Goal: Task Accomplishment & Management: Manage account settings

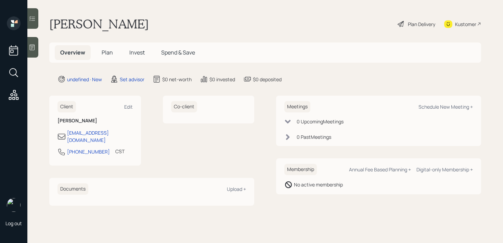
click at [36, 50] on div at bounding box center [32, 47] width 11 height 21
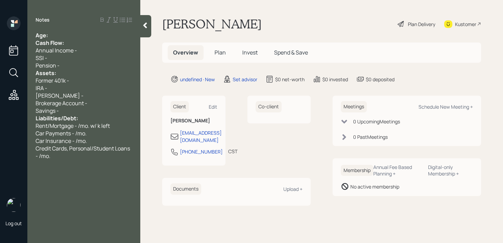
click at [72, 34] on div "Age:" at bounding box center [84, 35] width 97 height 8
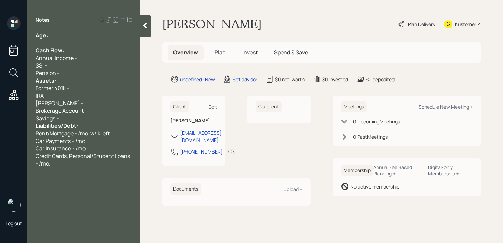
click at [64, 72] on div "Pension -" at bounding box center [84, 73] width 97 height 8
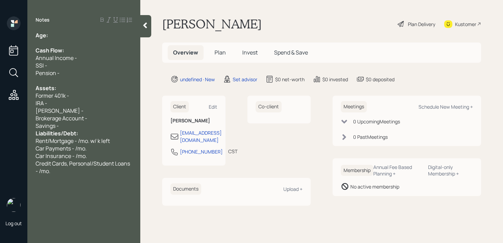
drag, startPoint x: 62, startPoint y: 123, endPoint x: 62, endPoint y: 117, distance: 5.5
click at [62, 123] on div "Savings -" at bounding box center [84, 126] width 97 height 8
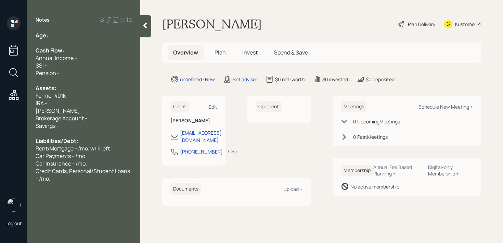
click at [81, 102] on div "IRA -" at bounding box center [84, 103] width 97 height 8
click at [81, 115] on span "Brokerage Account -" at bounding box center [62, 118] width 52 height 8
click at [81, 141] on div "Liabilities/Debt:" at bounding box center [84, 141] width 97 height 8
click at [100, 110] on div "[PERSON_NAME] -" at bounding box center [84, 111] width 97 height 8
click at [100, 116] on div "Brokerage Account -" at bounding box center [84, 118] width 97 height 8
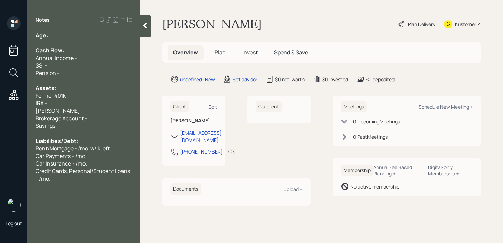
click at [83, 109] on div "[PERSON_NAME] -" at bounding box center [84, 111] width 97 height 8
click at [87, 102] on div "IRA -" at bounding box center [84, 103] width 97 height 8
click at [58, 104] on span "IRA - 100k" at bounding box center [48, 103] width 24 height 8
click at [61, 37] on div "Age:" at bounding box center [84, 35] width 97 height 8
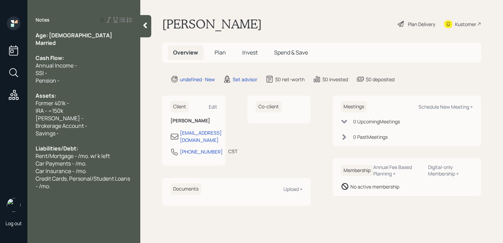
drag, startPoint x: 59, startPoint y: 42, endPoint x: 1, endPoint y: 42, distance: 57.9
click at [1, 42] on div "Log out Notes Age: [DEMOGRAPHIC_DATA] Married Cash Flow: Annual Income - SSI - …" at bounding box center [251, 121] width 503 height 243
click at [59, 43] on div "Married" at bounding box center [84, 43] width 97 height 8
click at [76, 103] on div "Former 401k -" at bounding box center [84, 103] width 97 height 8
click at [80, 82] on div "Pension -" at bounding box center [84, 81] width 97 height 8
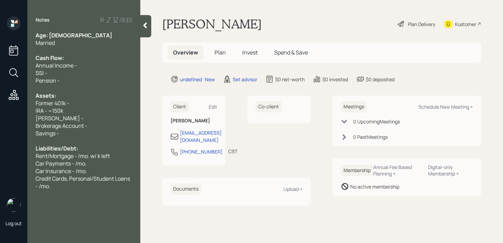
click at [77, 106] on div "Former 401k -" at bounding box center [84, 103] width 97 height 8
click at [77, 113] on div "IRA - ~150k" at bounding box center [84, 111] width 97 height 8
drag, startPoint x: 78, startPoint y: 105, endPoint x: 0, endPoint y: 105, distance: 78.4
click at [0, 105] on div "Log out Notes Age: [DEMOGRAPHIC_DATA] Married Cash Flow: Annual Income - SSI - …" at bounding box center [251, 121] width 503 height 243
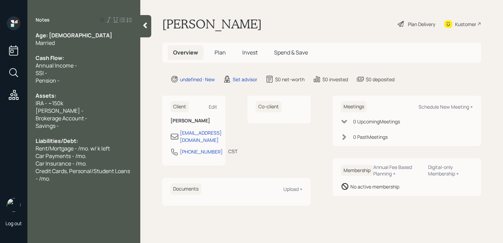
click at [90, 98] on div "Assets:" at bounding box center [84, 96] width 97 height 8
click at [89, 101] on div "IRA - ~150k" at bounding box center [84, 103] width 97 height 8
click at [71, 41] on div "Married" at bounding box center [84, 43] width 97 height 8
click at [81, 75] on div "SSI -" at bounding box center [84, 73] width 97 height 8
click at [81, 78] on div "Pension -" at bounding box center [84, 81] width 97 height 8
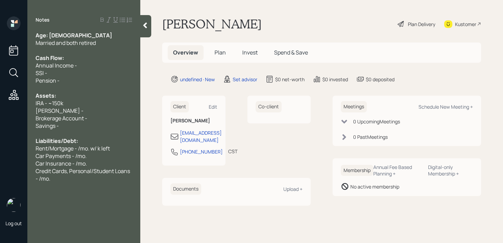
click at [79, 73] on div "SSI -" at bounding box center [84, 73] width 97 height 8
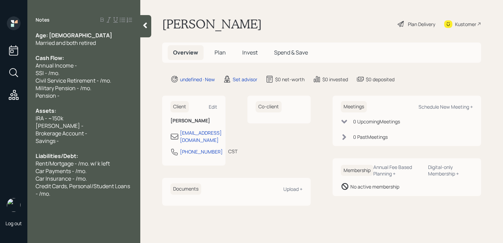
click at [50, 70] on span "SSI - /mo." at bounding box center [48, 73] width 24 height 8
drag, startPoint x: 93, startPoint y: 61, endPoint x: 14, endPoint y: 61, distance: 79.8
click at [14, 61] on div "Log out Notes Age: [DEMOGRAPHIC_DATA] Married and both retired Cash Flow: Annua…" at bounding box center [251, 121] width 503 height 243
click at [60, 72] on div "SSI - /mo." at bounding box center [84, 73] width 97 height 8
click at [48, 71] on span "SSI - /mo." at bounding box center [48, 73] width 24 height 8
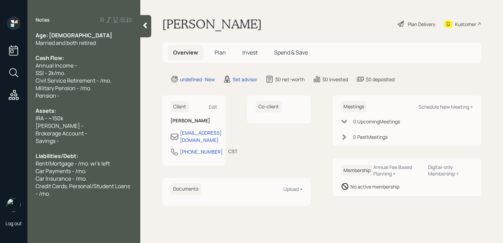
click at [92, 57] on div "Cash Flow:" at bounding box center [84, 58] width 97 height 8
drag, startPoint x: 90, startPoint y: 65, endPoint x: 0, endPoint y: 65, distance: 90.4
click at [0, 65] on div "Log out Notes Age: [DEMOGRAPHIC_DATA] Married and both retired Cash Flow: Annua…" at bounding box center [251, 121] width 503 height 243
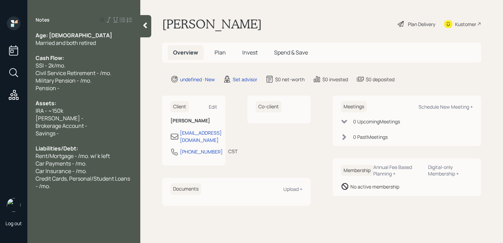
click at [96, 41] on span "Married and both retired" at bounding box center [66, 43] width 60 height 8
drag, startPoint x: 96, startPoint y: 70, endPoint x: 17, endPoint y: 70, distance: 78.7
click at [17, 70] on div "Log out Notes Age: [DEMOGRAPHIC_DATA] Married and both retired Cash Flow: SSI -…" at bounding box center [251, 121] width 503 height 243
click at [73, 73] on span "Civil Service Retirement - /mo." at bounding box center [74, 73] width 76 height 8
drag, startPoint x: 96, startPoint y: 73, endPoint x: 68, endPoint y: 73, distance: 27.7
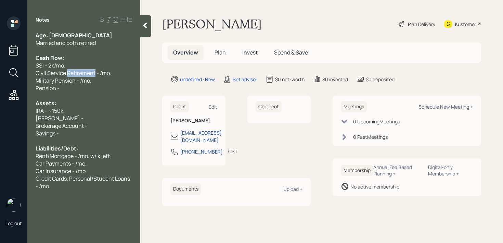
click at [68, 73] on span "Civil Service Retirement - /mo." at bounding box center [74, 73] width 76 height 8
click at [91, 71] on span "Civil Service Pension - /mo." at bounding box center [70, 73] width 68 height 8
click at [81, 80] on span "Military Pension - /mo." at bounding box center [64, 81] width 56 height 8
drag, startPoint x: 70, startPoint y: 88, endPoint x: 0, endPoint y: 88, distance: 69.8
click at [0, 88] on div "Log out Notes Age: [DEMOGRAPHIC_DATA] Married and both retired Cash Flow: SSI -…" at bounding box center [251, 121] width 503 height 243
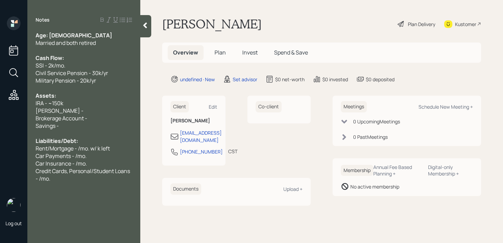
click at [92, 129] on div at bounding box center [84, 133] width 97 height 8
drag, startPoint x: 89, startPoint y: 127, endPoint x: 10, endPoint y: 123, distance: 79.5
click at [10, 123] on div "Log out Notes Age: [DEMOGRAPHIC_DATA] Married and both retired Cash Flow: SSI -…" at bounding box center [251, 121] width 503 height 243
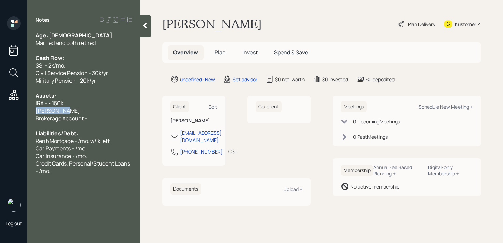
drag, startPoint x: 66, startPoint y: 113, endPoint x: 0, endPoint y: 113, distance: 66.4
click at [0, 113] on div "Log out Notes Age: [DEMOGRAPHIC_DATA] Married and both retired Cash Flow: SSI -…" at bounding box center [251, 121] width 503 height 243
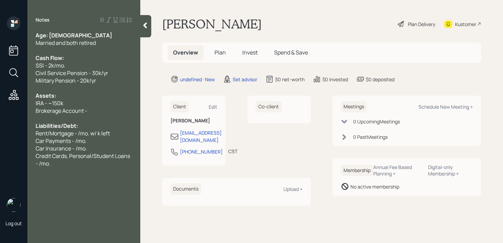
click at [89, 115] on div at bounding box center [84, 118] width 97 height 8
click at [96, 107] on div "Brokerage Account -" at bounding box center [84, 111] width 97 height 8
drag, startPoint x: 100, startPoint y: 107, endPoint x: 9, endPoint y: 107, distance: 90.7
click at [9, 107] on div "Log out Notes Age: [DEMOGRAPHIC_DATA] Married and both retired Cash Flow: SSI -…" at bounding box center [251, 121] width 503 height 243
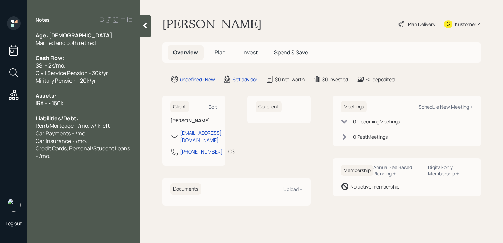
click at [58, 131] on span "Car Payments - /mo." at bounding box center [61, 133] width 51 height 8
click at [88, 125] on span "Rent/Mortgage - /mo. w/ k left" at bounding box center [73, 126] width 74 height 8
drag, startPoint x: 76, startPoint y: 125, endPoint x: 54, endPoint y: 125, distance: 22.3
click at [54, 125] on span "Rent/Mortgage - /mo. w/ k left" at bounding box center [73, 126] width 74 height 8
click at [69, 126] on span "Rent/Mortgage - /mo. w/ k left" at bounding box center [73, 126] width 74 height 8
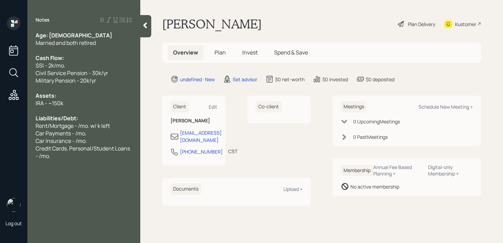
click at [47, 124] on span "Rent/Mortgage - /mo. w/ k left" at bounding box center [73, 126] width 74 height 8
drag, startPoint x: 48, startPoint y: 124, endPoint x: 24, endPoint y: 124, distance: 24.0
click at [28, 124] on div "Age: [DEMOGRAPHIC_DATA] Married and both retired Cash Flow: SSI - 2k/mo. Civil …" at bounding box center [83, 95] width 113 height 128
click at [24, 124] on div "Log out" at bounding box center [13, 121] width 27 height 243
drag, startPoint x: 50, startPoint y: 124, endPoint x: 0, endPoint y: 124, distance: 50.0
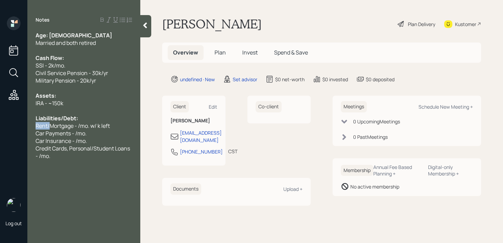
click at [0, 124] on div "Log out Notes Age: [DEMOGRAPHIC_DATA] Married and both retired Cash Flow: SSI -…" at bounding box center [251, 121] width 503 height 243
drag, startPoint x: 89, startPoint y: 127, endPoint x: 0, endPoint y: 128, distance: 88.7
click at [0, 128] on div "Log out Notes Age: [DEMOGRAPHIC_DATA] Married and both retired Cash Flow: SSI -…" at bounding box center [251, 121] width 503 height 243
click at [83, 125] on div "Property Taxes" at bounding box center [84, 126] width 97 height 8
click at [78, 128] on span "Property Taxes - k/yr" at bounding box center [61, 126] width 51 height 8
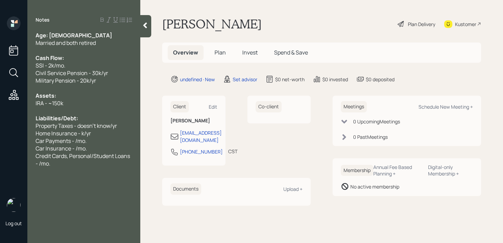
click at [85, 133] on span "Home Insurance - k/yr" at bounding box center [63, 133] width 55 height 8
drag, startPoint x: 94, startPoint y: 143, endPoint x: 36, endPoint y: 144, distance: 57.9
click at [40, 143] on div "Car Payments - /mo." at bounding box center [84, 141] width 97 height 8
click at [84, 143] on span "Car Payments - /mo." at bounding box center [61, 141] width 51 height 8
drag, startPoint x: 93, startPoint y: 143, endPoint x: 0, endPoint y: 143, distance: 93.1
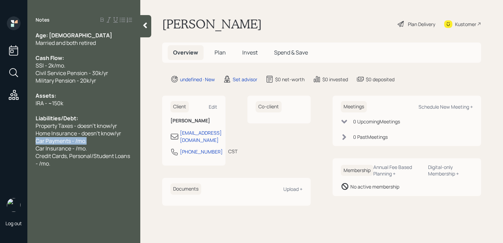
click at [0, 143] on div "Log out Notes Age: [DEMOGRAPHIC_DATA] Married and both retired Cash Flow: SSI -…" at bounding box center [251, 121] width 503 height 243
click at [78, 138] on span "Car Payments - /mo." at bounding box center [61, 141] width 51 height 8
drag, startPoint x: 109, startPoint y: 148, endPoint x: 0, endPoint y: 154, distance: 108.7
click at [0, 154] on div "Log out Notes Age: [DEMOGRAPHIC_DATA] Married and both retired Cash Flow: SSI -…" at bounding box center [251, 121] width 503 height 243
drag, startPoint x: 87, startPoint y: 150, endPoint x: 0, endPoint y: 150, distance: 86.9
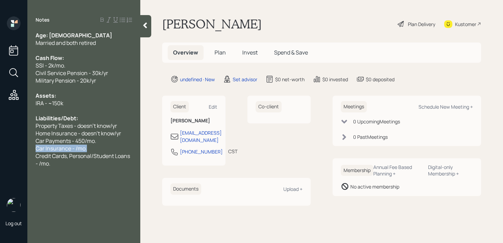
click at [0, 150] on div "Log out Notes Age: [DEMOGRAPHIC_DATA] Married and both retired Cash Flow: SSI -…" at bounding box center [251, 121] width 503 height 243
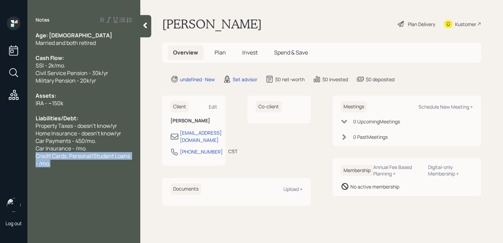
drag, startPoint x: 69, startPoint y: 164, endPoint x: 36, endPoint y: 156, distance: 34.1
click at [36, 156] on div "Credit Cards, Personal/Student Loans - /mo." at bounding box center [84, 159] width 97 height 15
click at [76, 151] on span "Car Insurance - /mo." at bounding box center [61, 148] width 51 height 8
click at [94, 150] on div "Car Insurance - 3k/mo." at bounding box center [84, 148] width 97 height 8
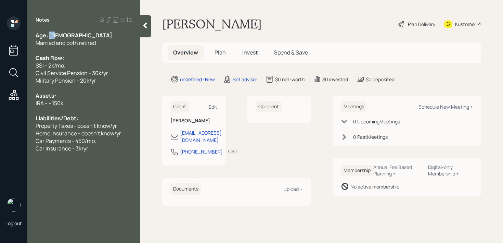
drag, startPoint x: 55, startPoint y: 34, endPoint x: 49, endPoint y: 34, distance: 5.5
click at [49, 34] on span "Age: [DEMOGRAPHIC_DATA]" at bounding box center [74, 35] width 77 height 8
click at [95, 106] on div "IRA - ~150k" at bounding box center [84, 103] width 97 height 8
click at [96, 144] on div "Car Insurance - 3k/yr" at bounding box center [84, 148] width 97 height 8
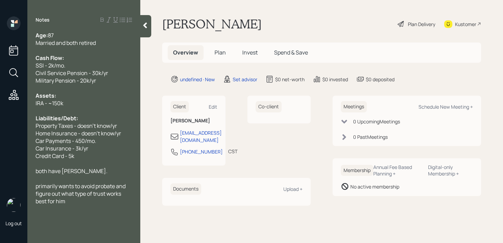
click at [81, 105] on div "IRA - ~150k" at bounding box center [84, 103] width 97 height 8
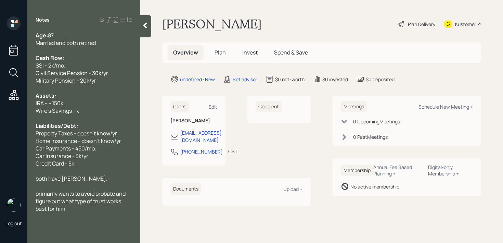
click at [80, 180] on div "both have [PERSON_NAME]." at bounding box center [84, 179] width 97 height 8
click at [424, 109] on div "Schedule New Meeting +" at bounding box center [446, 106] width 54 height 7
select select "round-[PERSON_NAME]"
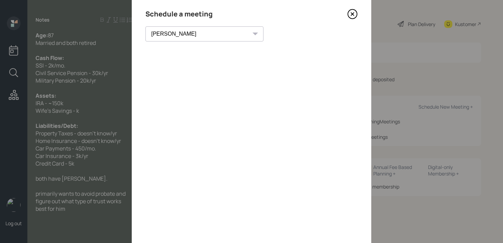
scroll to position [18, 0]
click at [356, 19] on icon at bounding box center [352, 18] width 10 height 10
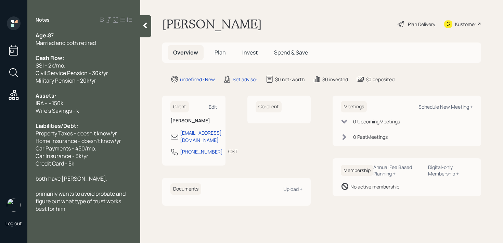
click at [461, 25] on div "Kustomer" at bounding box center [465, 24] width 21 height 7
drag, startPoint x: 91, startPoint y: 177, endPoint x: 45, endPoint y: 183, distance: 46.0
click at [45, 183] on div "Age: [DEMOGRAPHIC_DATA] Married and both retired Cash Flow: SSI - 2k/mo. Civil …" at bounding box center [84, 136] width 97 height 211
click at [45, 183] on div at bounding box center [84, 186] width 97 height 8
drag, startPoint x: 73, startPoint y: 178, endPoint x: 0, endPoint y: 178, distance: 72.9
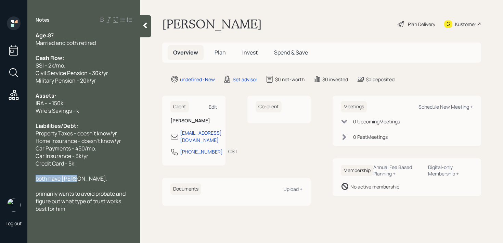
click at [0, 178] on div "Log out Notes Age: [DEMOGRAPHIC_DATA] Married and both retired Cash Flow: SSI -…" at bounding box center [251, 121] width 503 height 243
copy span "both have [PERSON_NAME]"
click at [96, 207] on div "primarily wants to avoid probate and figure out what type of trust works best f…" at bounding box center [84, 201] width 97 height 23
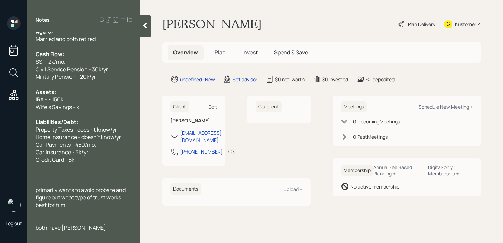
click at [39, 227] on span "both have [PERSON_NAME]" at bounding box center [71, 228] width 71 height 8
click at [49, 229] on span "Both have [PERSON_NAME]" at bounding box center [71, 228] width 71 height 8
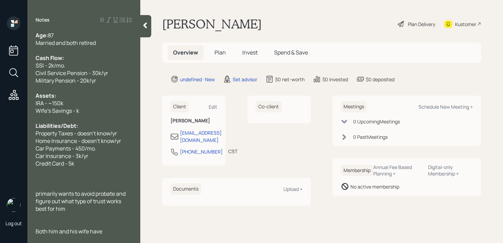
click at [78, 183] on div at bounding box center [84, 186] width 97 height 8
click at [37, 192] on span "primarily wants to avoid probate and figure out what type of trust works best f…" at bounding box center [81, 201] width 91 height 23
click at [93, 104] on div "IRA - ~150k" at bounding box center [84, 103] width 97 height 8
drag, startPoint x: 93, startPoint y: 109, endPoint x: 21, endPoint y: 110, distance: 71.9
click at [21, 110] on div "Log out Notes Age: [DEMOGRAPHIC_DATA] Married and both retired Cash Flow: SSI -…" at bounding box center [251, 121] width 503 height 243
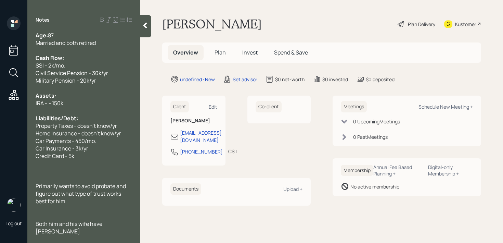
click at [81, 171] on div at bounding box center [84, 171] width 97 height 8
click at [75, 201] on div "Primarily wants to avoid probate and figure out what type of trust works best f…" at bounding box center [84, 193] width 97 height 23
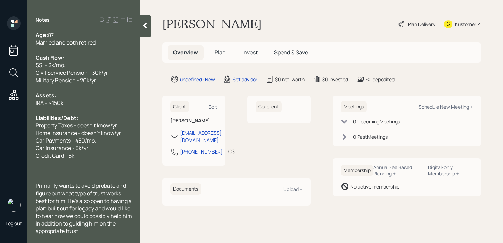
scroll to position [53, 0]
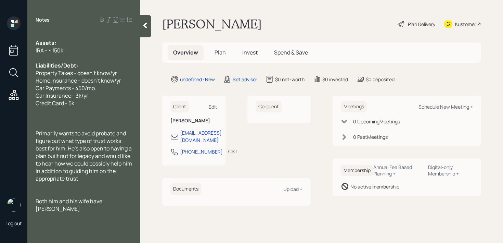
click at [91, 197] on span "Both him and his wife have [PERSON_NAME]" at bounding box center [70, 204] width 68 height 15
click at [110, 180] on div "Primarily wants to avoid probate and figure out what type of trust works best f…" at bounding box center [84, 155] width 97 height 53
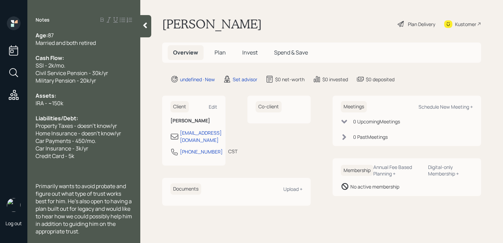
click at [92, 166] on div at bounding box center [84, 164] width 97 height 8
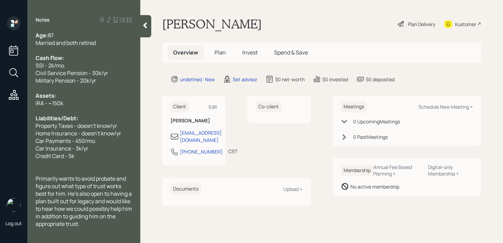
click at [92, 166] on div at bounding box center [84, 164] width 97 height 8
